Goal: Task Accomplishment & Management: Use online tool/utility

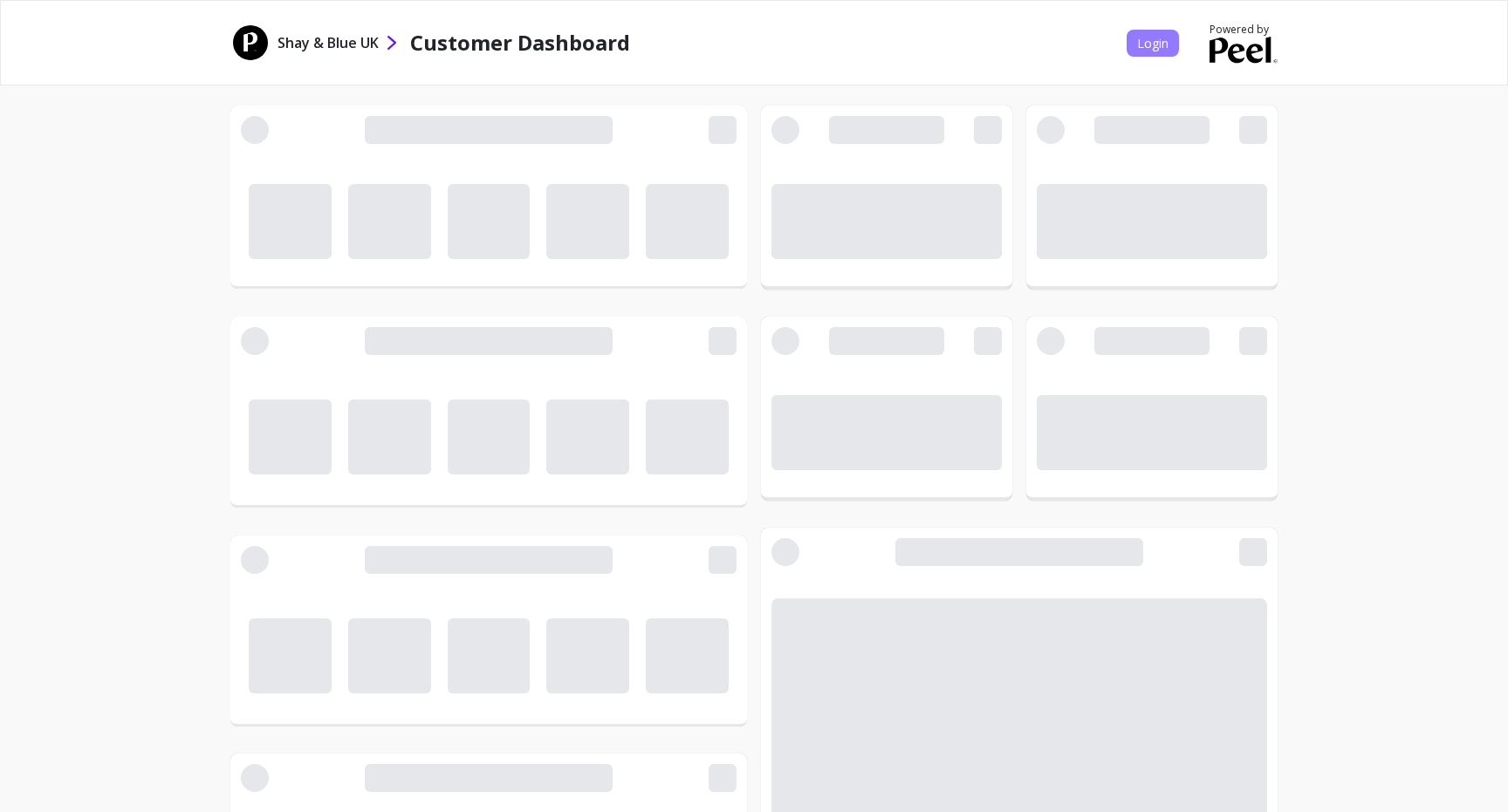
click at [1148, 45] on span "Login" at bounding box center [1153, 43] width 32 height 16
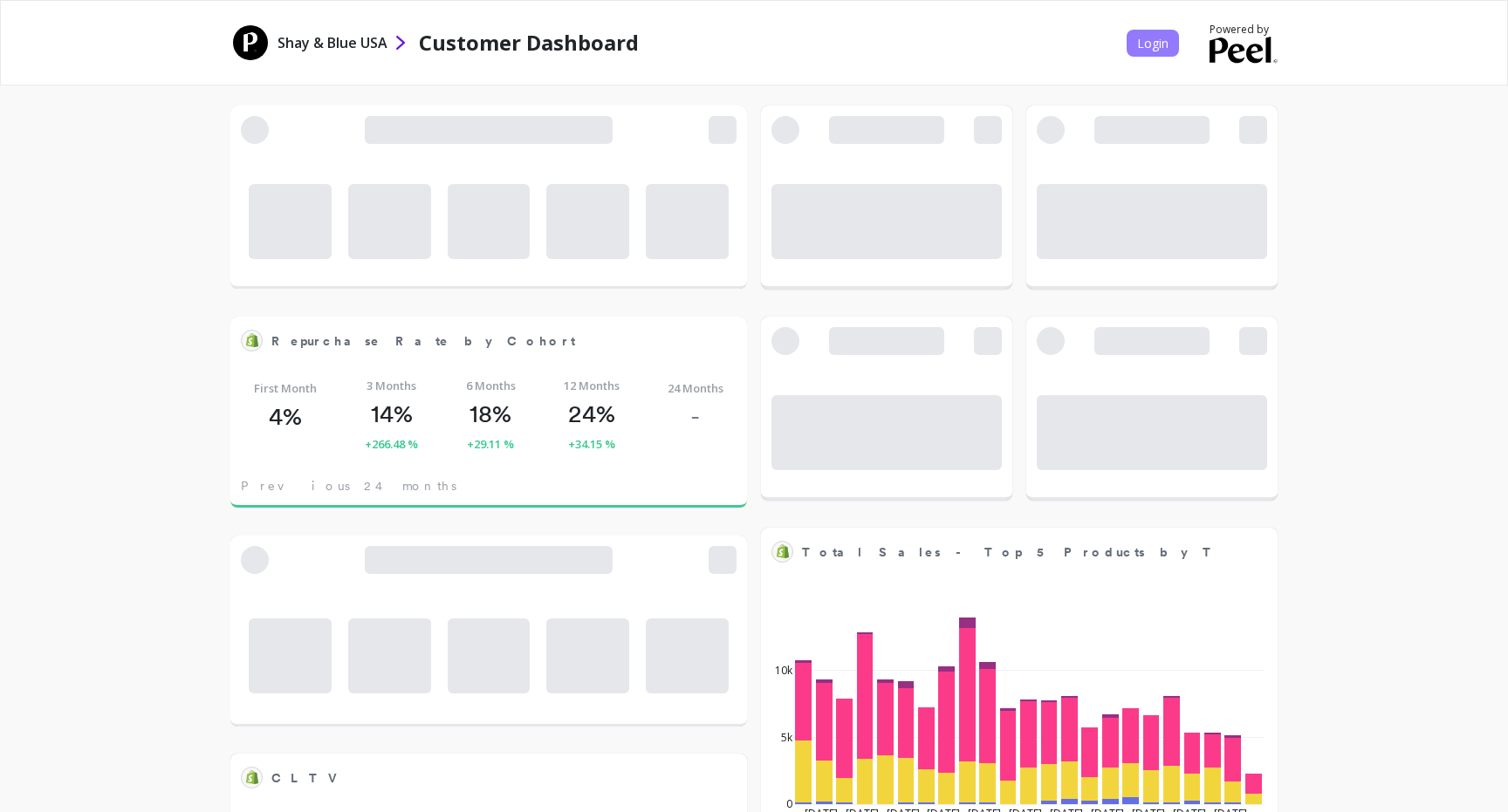
scroll to position [479, 480]
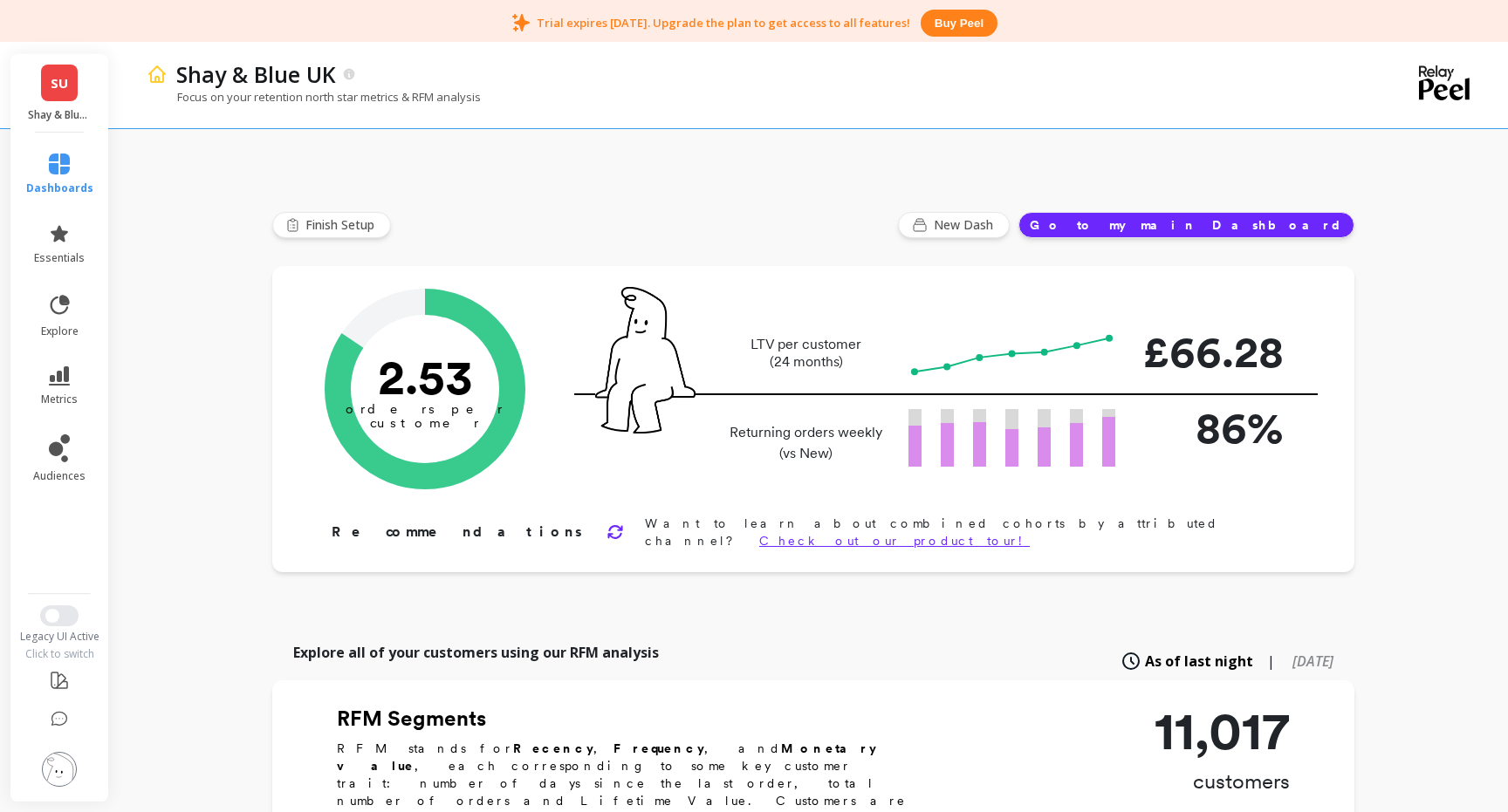
click at [61, 102] on div "[PERSON_NAME] & Blue UK" at bounding box center [60, 93] width 98 height 79
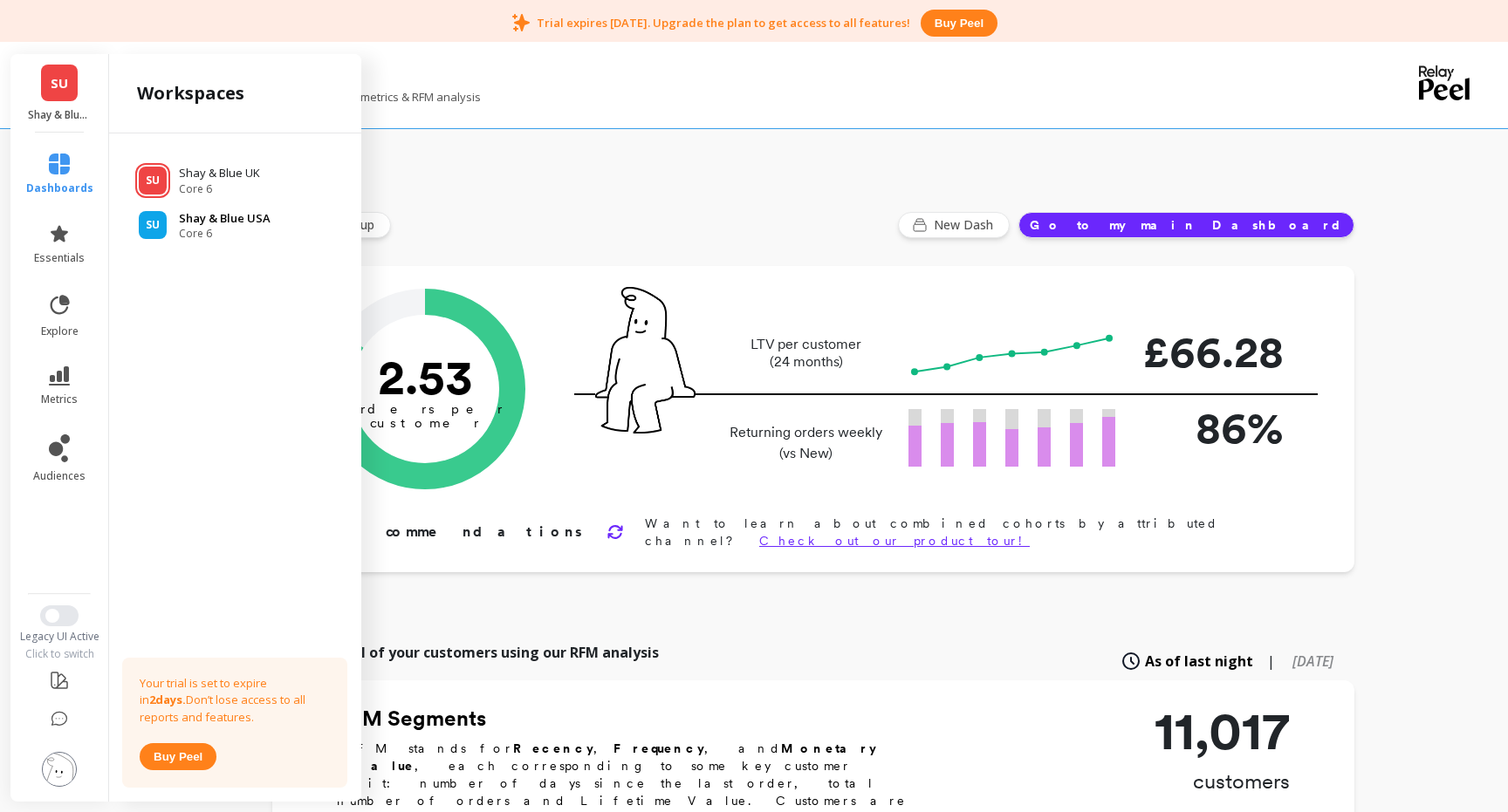
click at [196, 216] on p "Shay & Blue USA" at bounding box center [224, 218] width 92 height 17
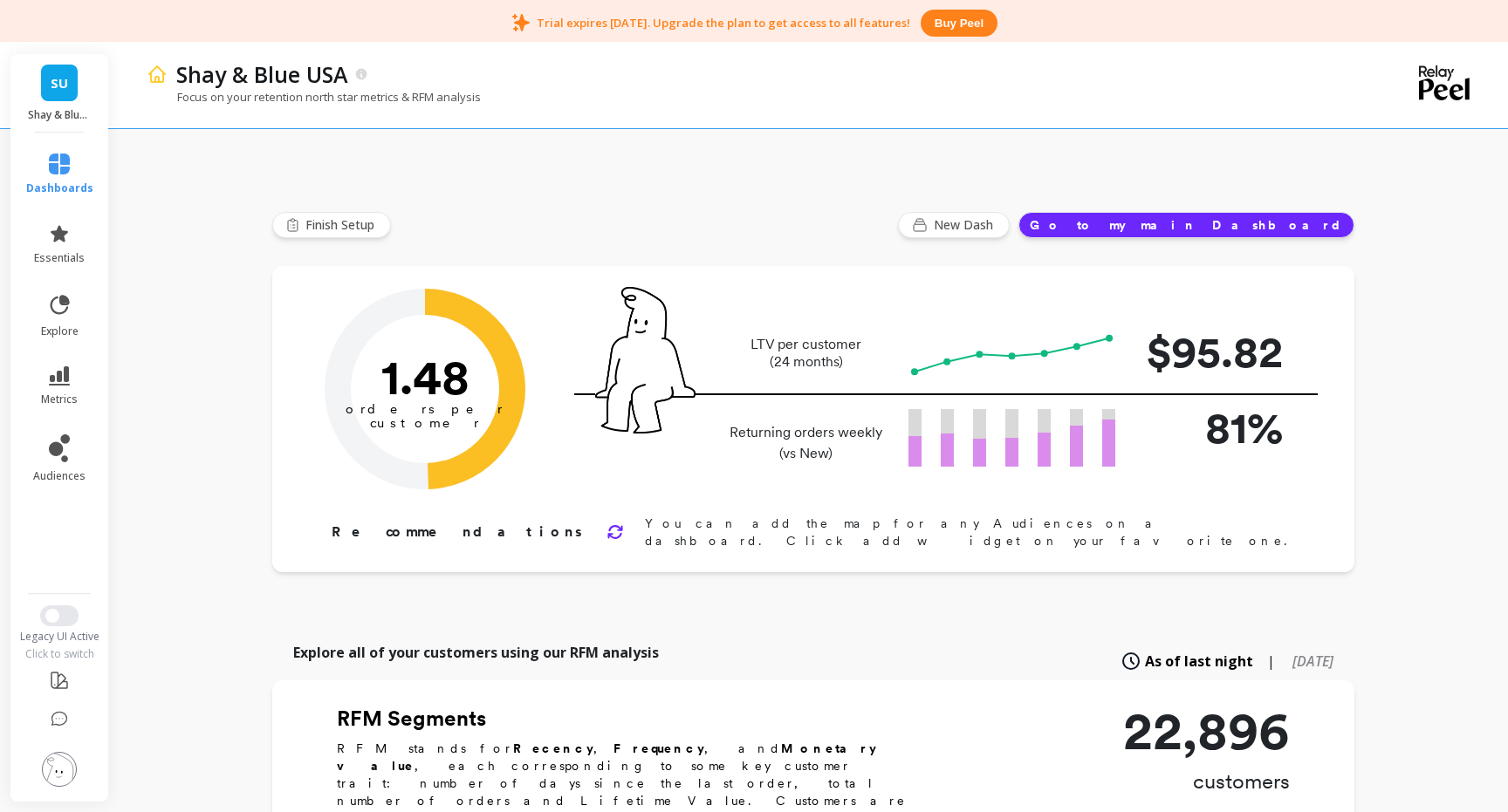
click at [1300, 221] on button "Go to my main Dashboard" at bounding box center [1186, 225] width 336 height 26
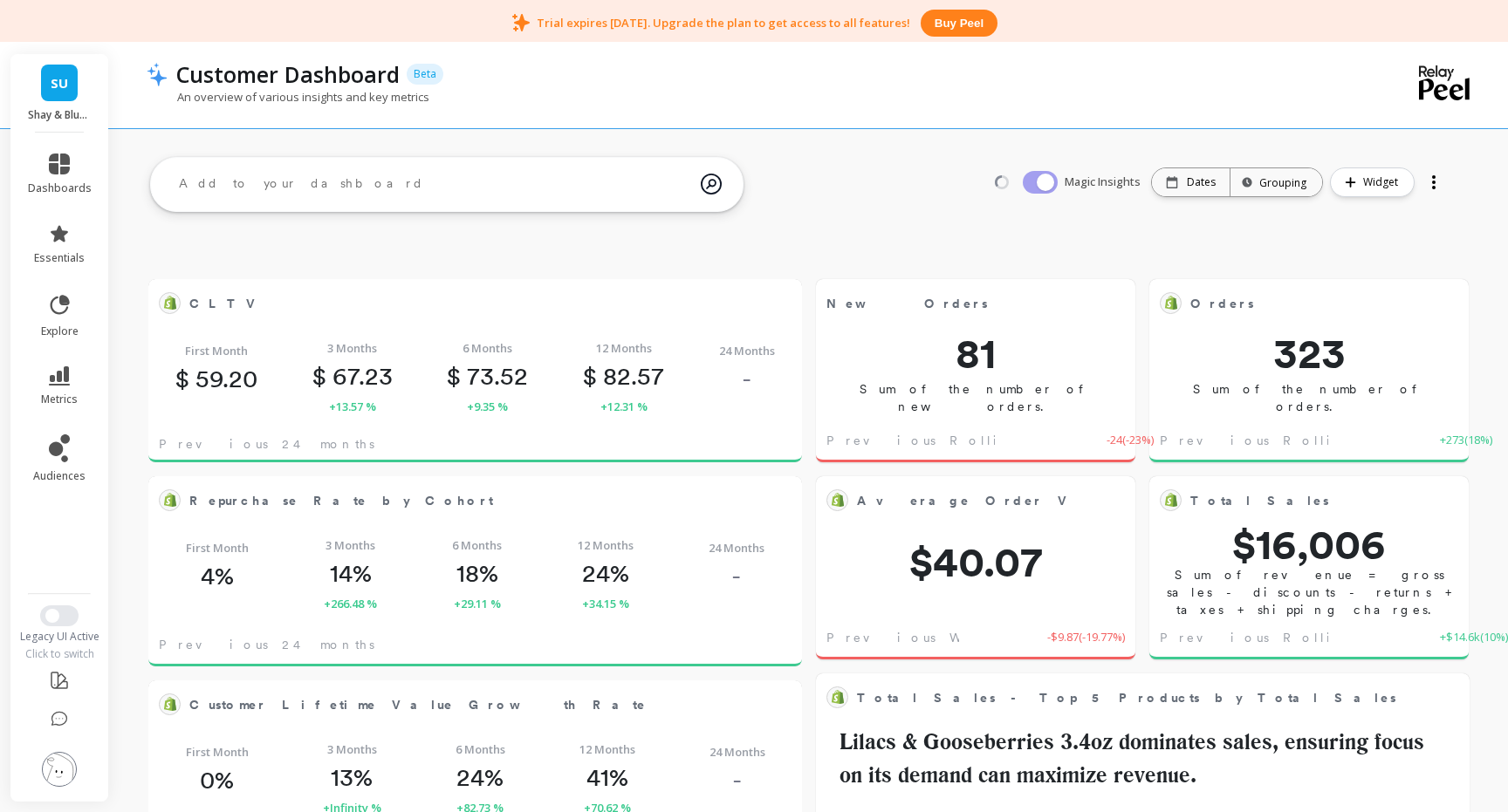
scroll to position [479, 617]
click at [1218, 191] on div "Dates" at bounding box center [1191, 182] width 78 height 28
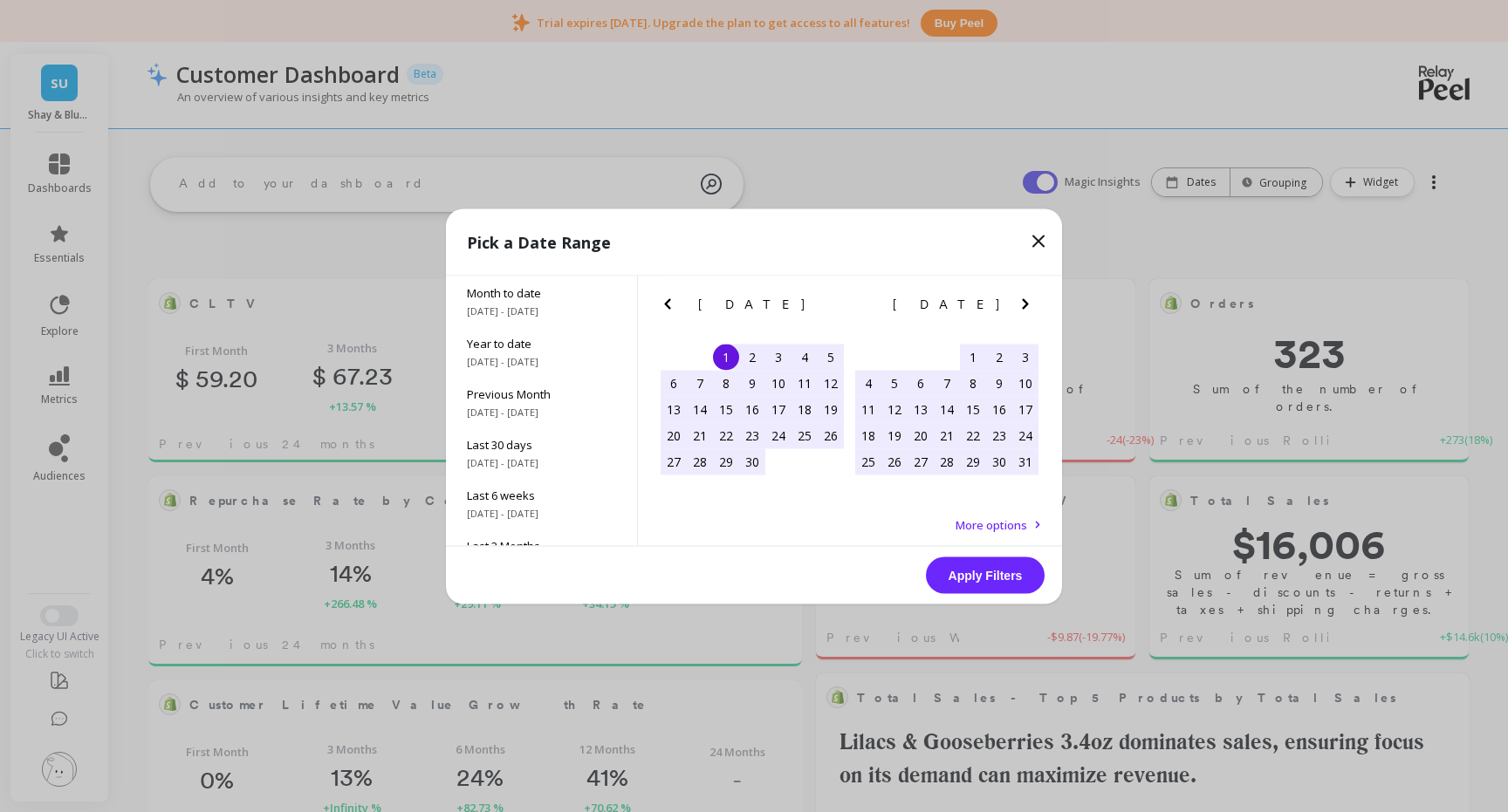
click at [1020, 302] on icon "Next Month" at bounding box center [1025, 303] width 21 height 21
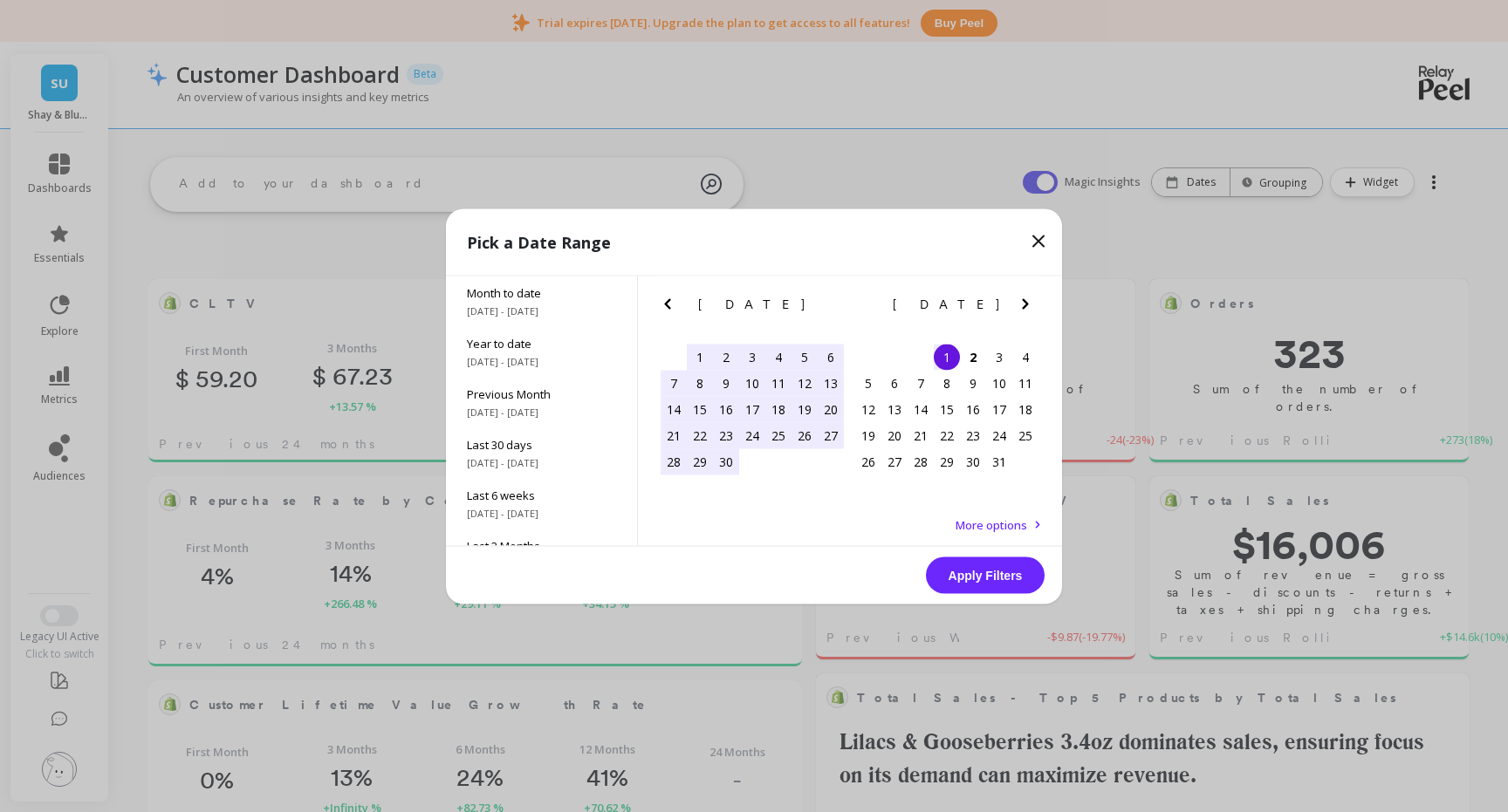
click at [695, 437] on div "22" at bounding box center [699, 435] width 26 height 26
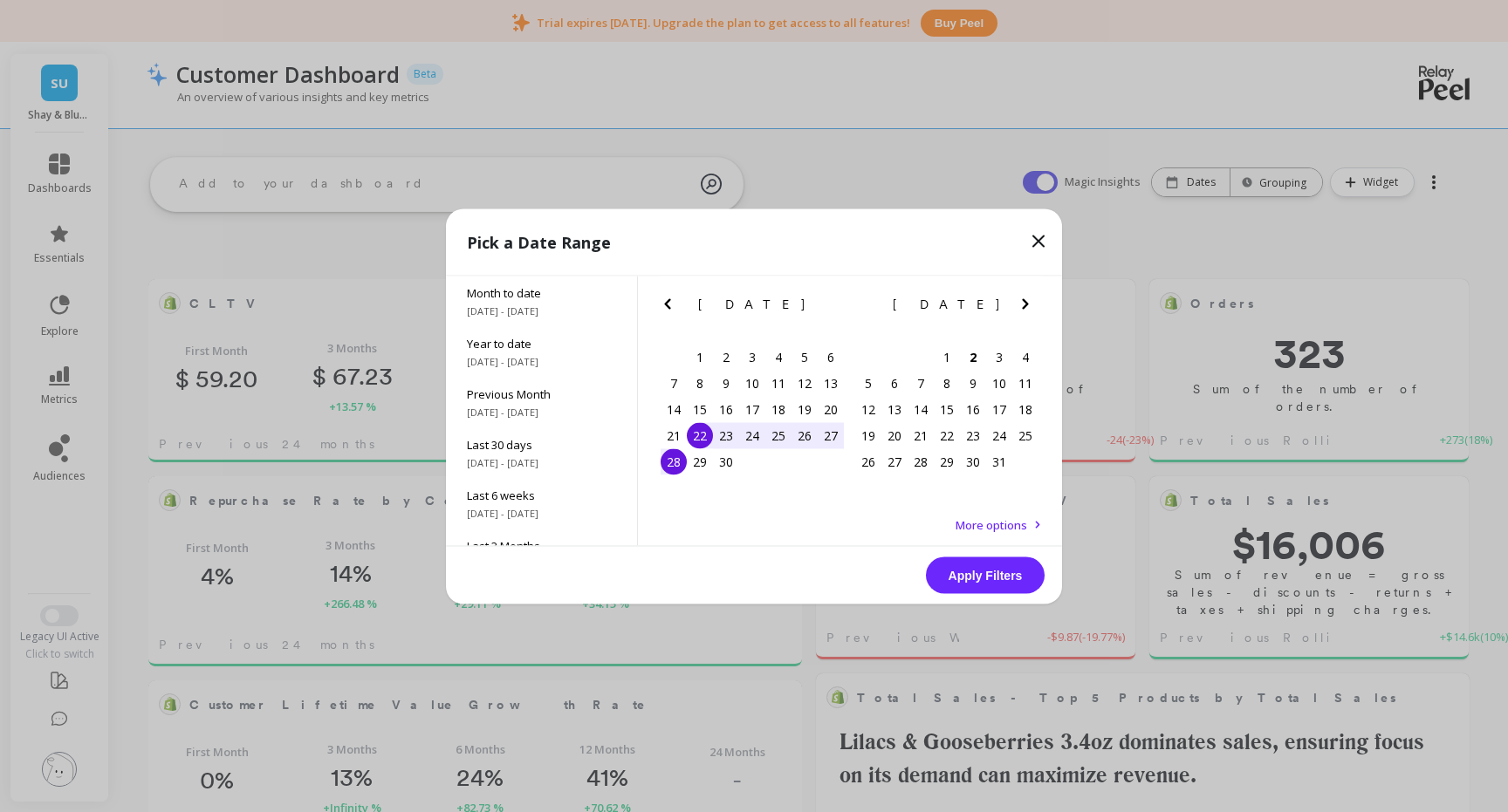
click at [676, 462] on div "28" at bounding box center [674, 461] width 26 height 26
click at [990, 579] on button "Apply Filters" at bounding box center [985, 575] width 119 height 36
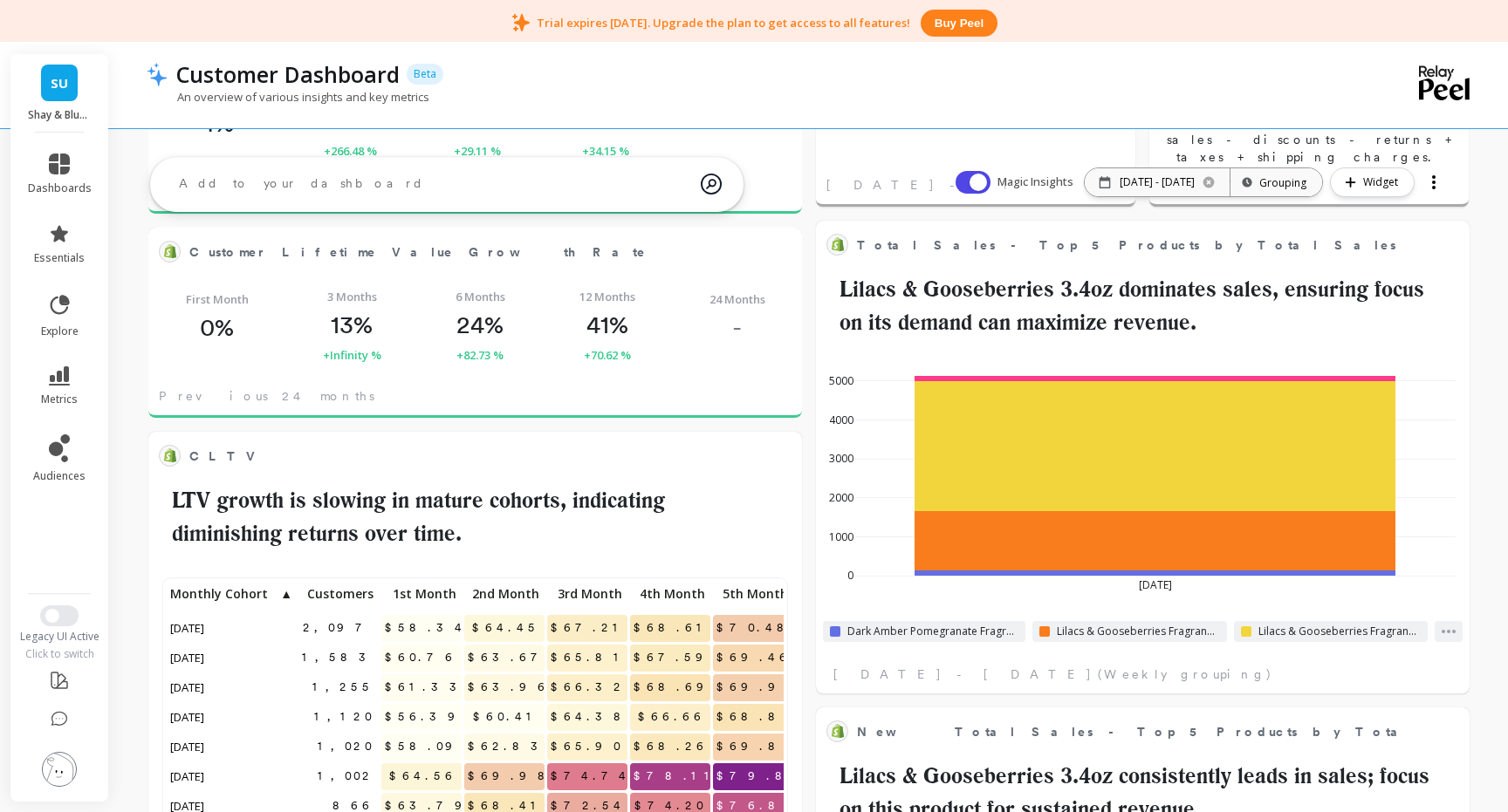
scroll to position [0, 0]
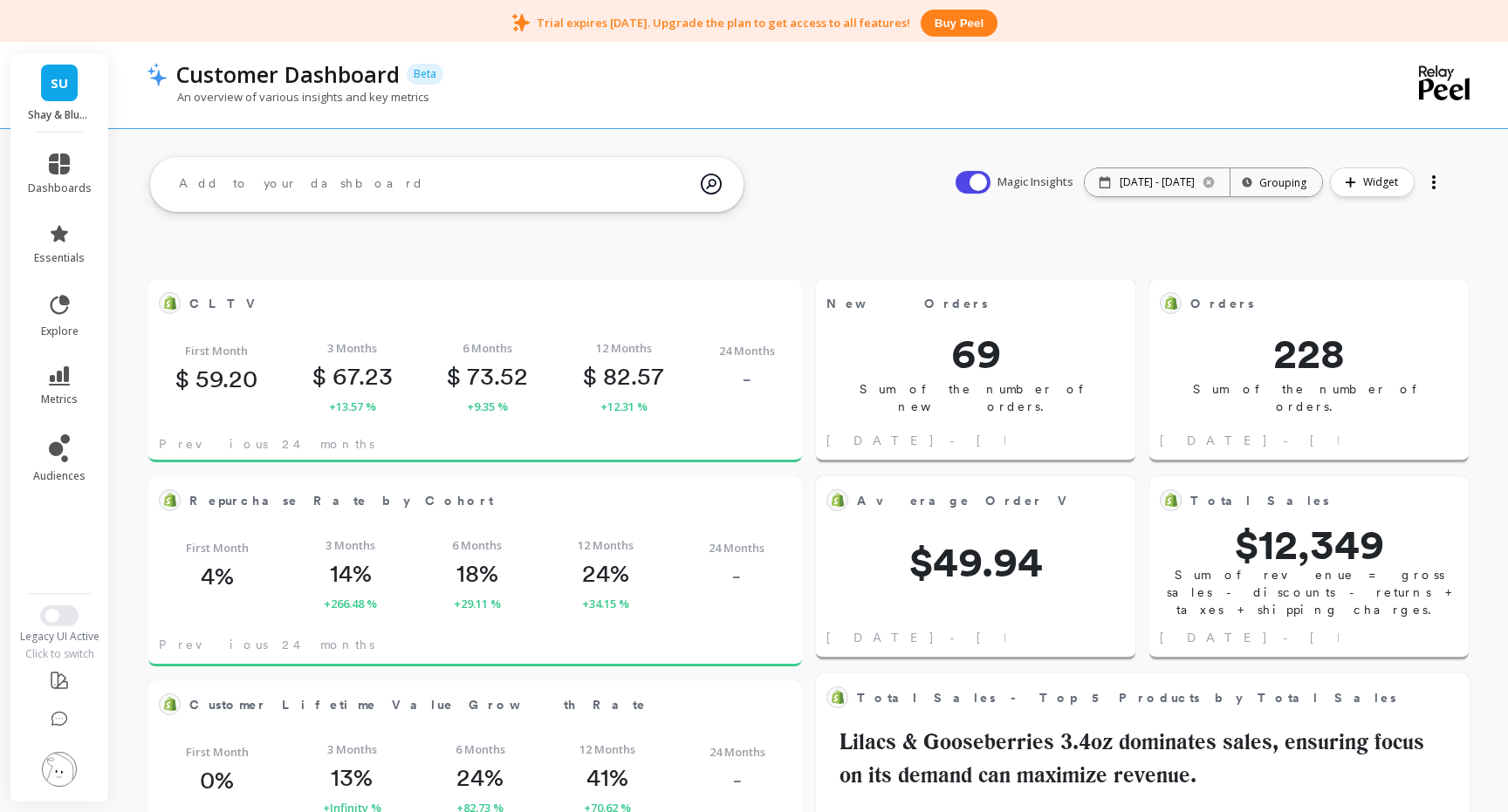
click at [1435, 178] on div at bounding box center [1434, 182] width 24 height 28
click at [1370, 259] on span "Share" at bounding box center [1376, 253] width 33 height 17
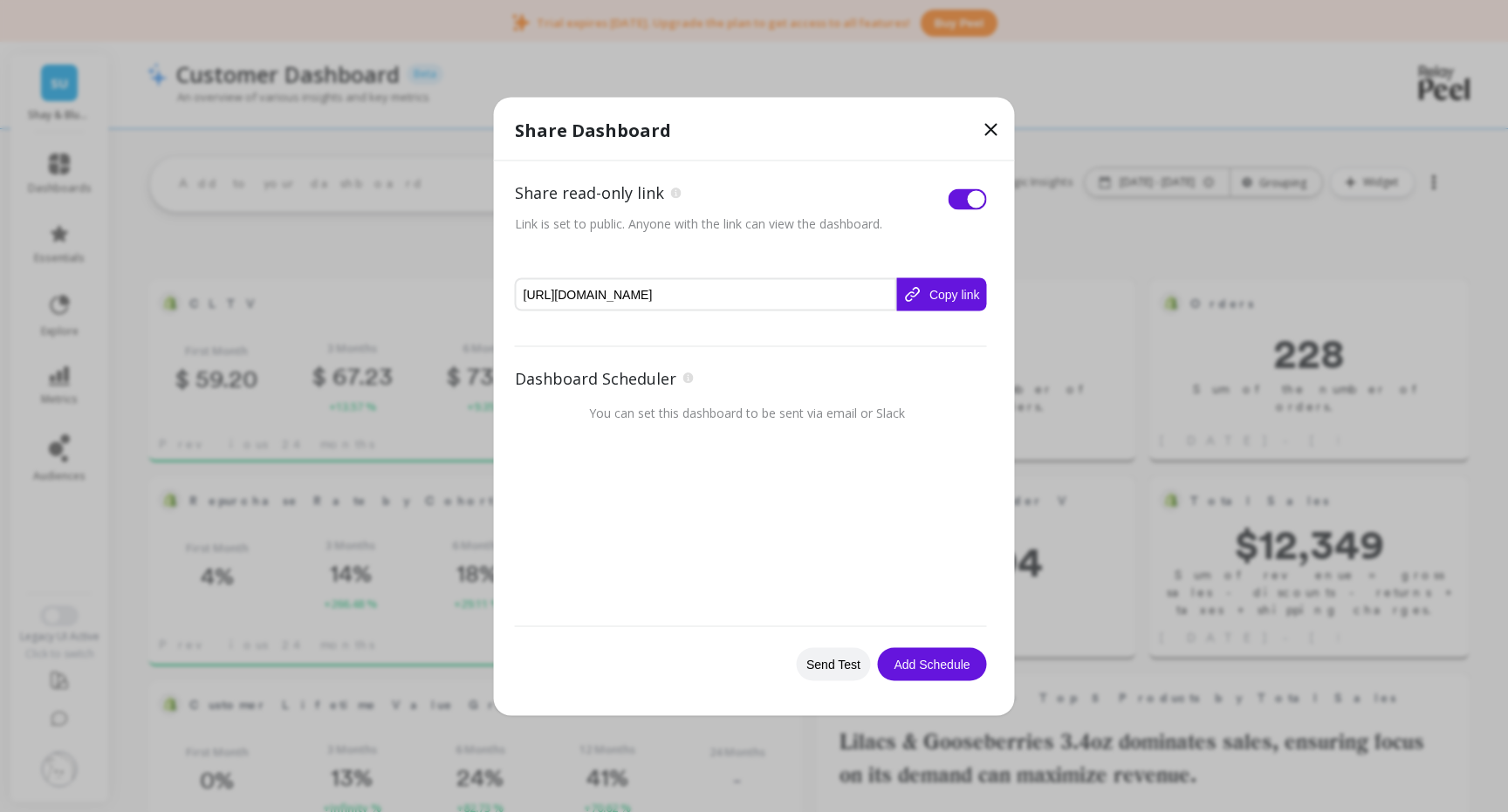
click at [939, 308] on button "Copy link" at bounding box center [940, 294] width 90 height 34
